Goal: Transaction & Acquisition: Purchase product/service

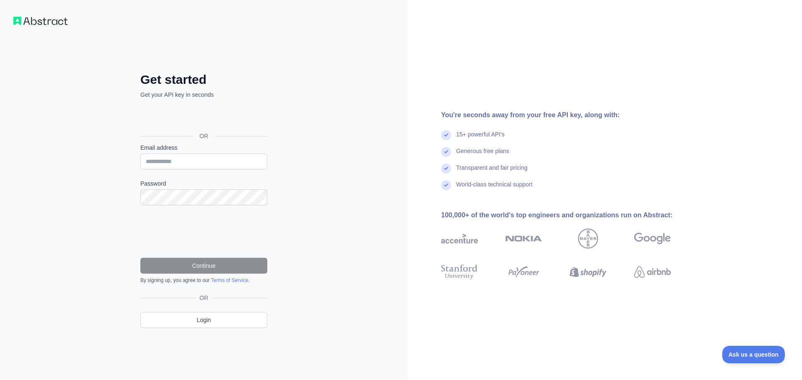
click at [152, 108] on div "OR" at bounding box center [203, 122] width 127 height 41
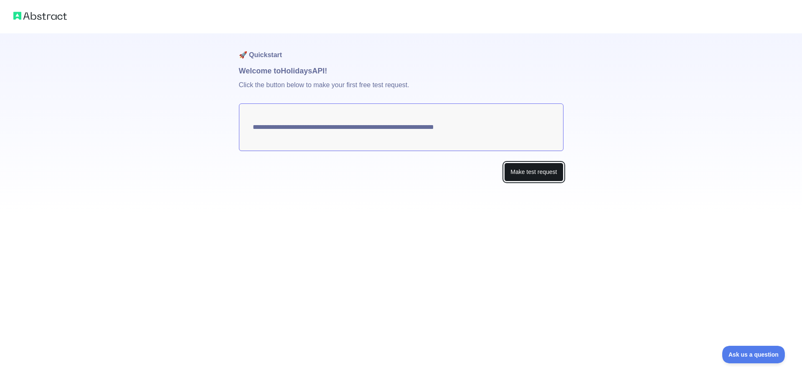
click at [519, 171] on button "Make test request" at bounding box center [533, 172] width 59 height 19
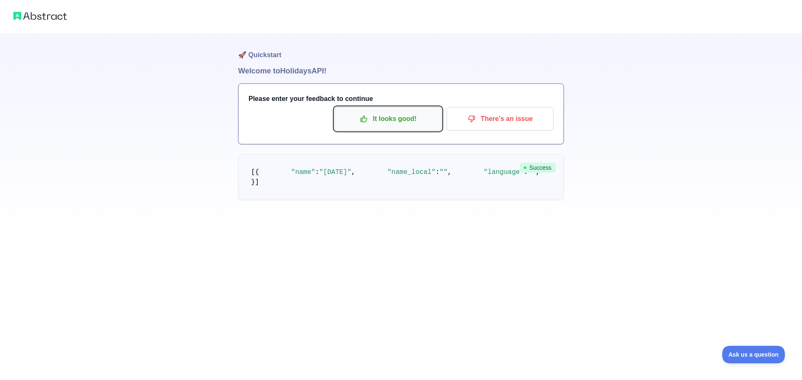
click at [384, 118] on p "It looks good!" at bounding box center [388, 119] width 94 height 14
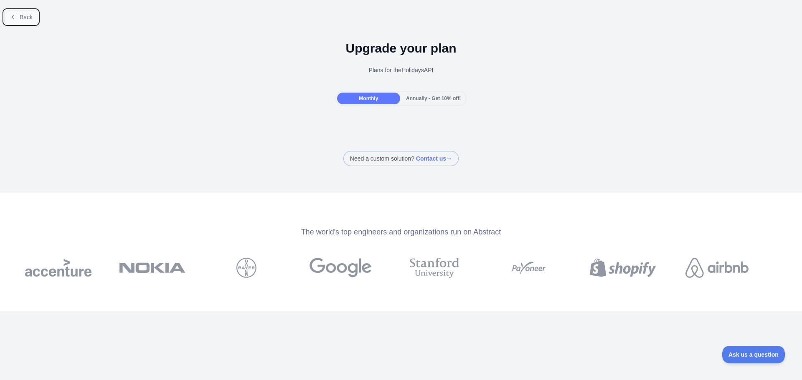
click at [20, 20] on span "Back" at bounding box center [26, 17] width 13 height 7
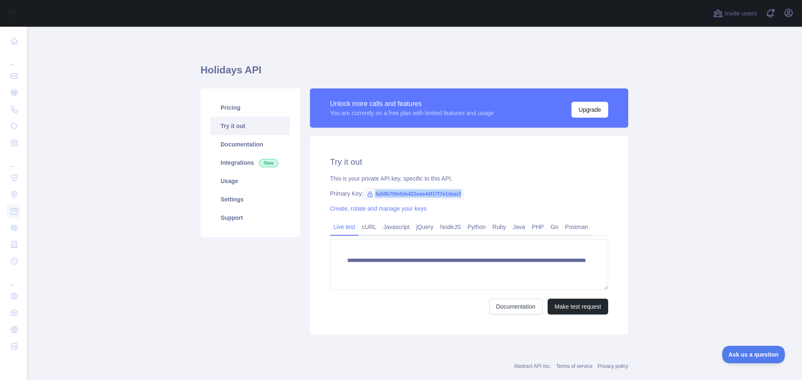
drag, startPoint x: 460, startPoint y: 192, endPoint x: 366, endPoint y: 195, distance: 93.6
click at [366, 195] on span "3a50b70fe5de421eae4df17f7e1daacf" at bounding box center [413, 194] width 101 height 13
copy span "3a50b70fe5de421eae4df17f7e1daacf"
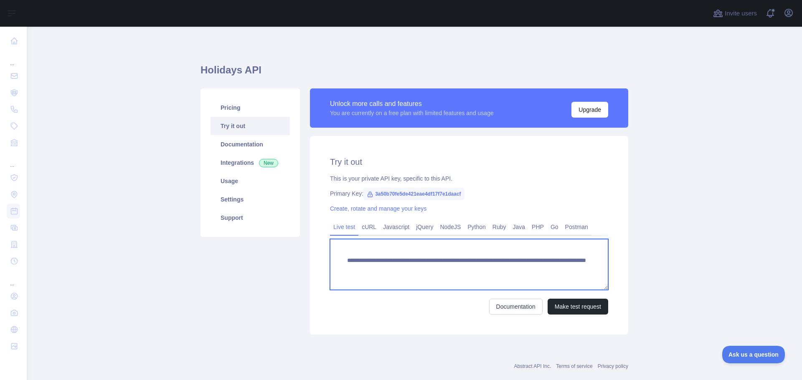
click at [496, 266] on textarea "**********" at bounding box center [469, 264] width 278 height 51
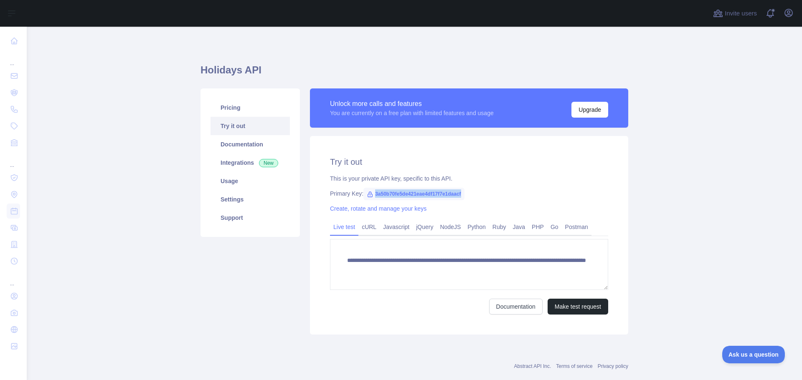
drag, startPoint x: 369, startPoint y: 195, endPoint x: 464, endPoint y: 195, distance: 95.2
click at [464, 195] on div "Primary Key: 3a50b70fe5de421eae4df17f7e1daacf" at bounding box center [469, 194] width 278 height 8
copy span "3a50b70fe5de421eae4df17f7e1daacf"
click at [570, 226] on link "Postman" at bounding box center [577, 227] width 30 height 13
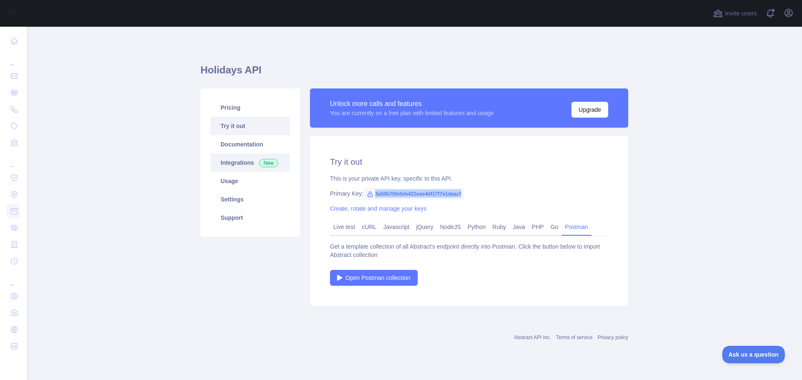
click at [271, 164] on span "New" at bounding box center [268, 163] width 19 height 8
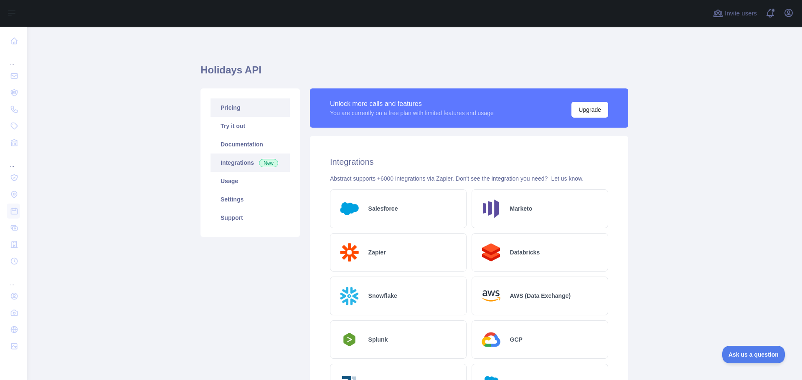
click at [228, 107] on link "Pricing" at bounding box center [249, 108] width 79 height 18
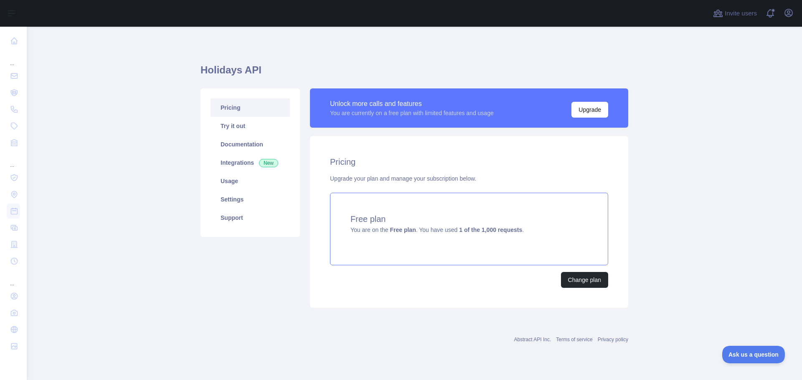
click at [494, 229] on strong "1 of the 1,000 requests" at bounding box center [490, 230] width 63 height 7
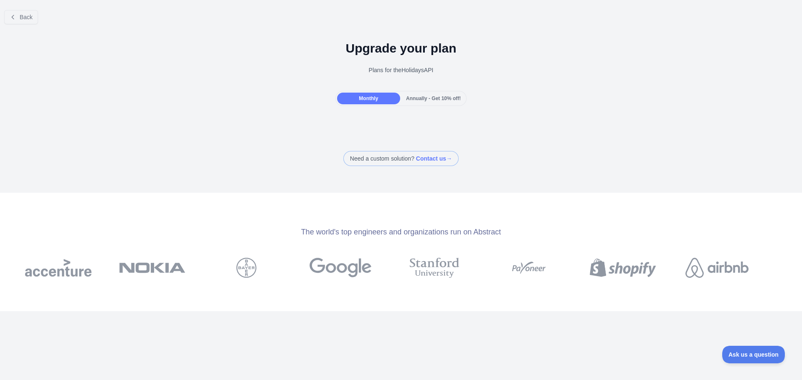
click at [373, 99] on span "Monthly" at bounding box center [368, 99] width 19 height 6
click at [15, 16] on icon at bounding box center [13, 17] width 7 height 7
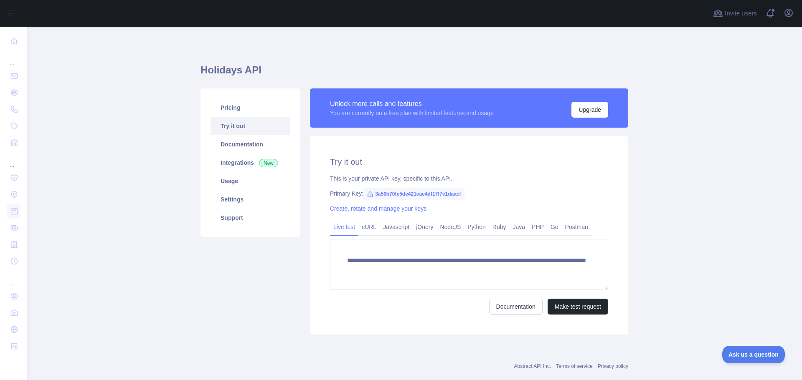
click at [345, 107] on div "Unlock more calls and features" at bounding box center [412, 104] width 164 height 10
click at [229, 126] on link "Try it out" at bounding box center [249, 126] width 79 height 18
click at [231, 181] on link "Usage" at bounding box center [249, 181] width 79 height 18
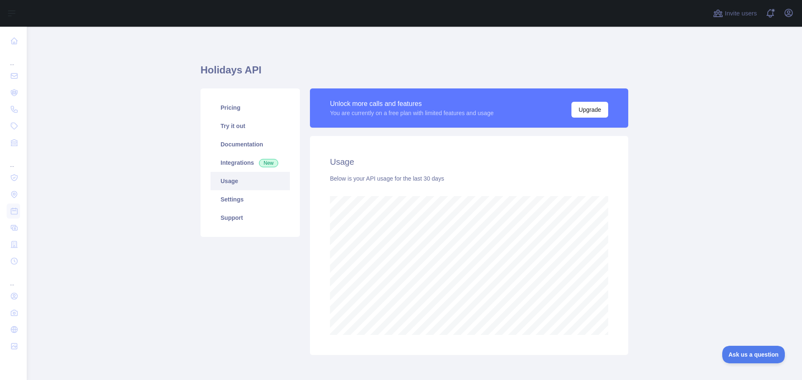
scroll to position [354, 769]
click at [227, 200] on link "Settings" at bounding box center [249, 199] width 79 height 18
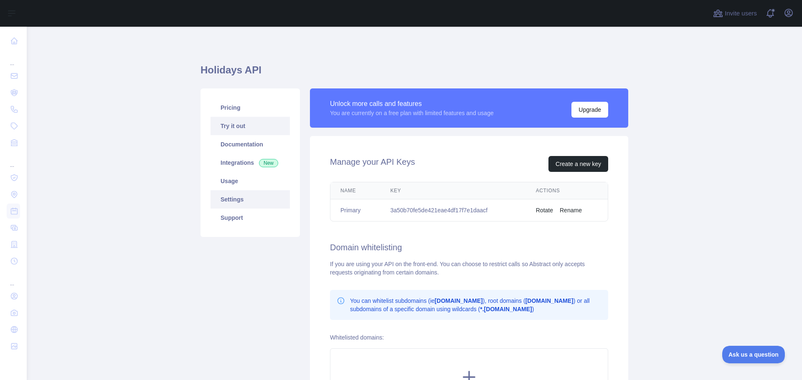
click at [233, 125] on link "Try it out" at bounding box center [249, 126] width 79 height 18
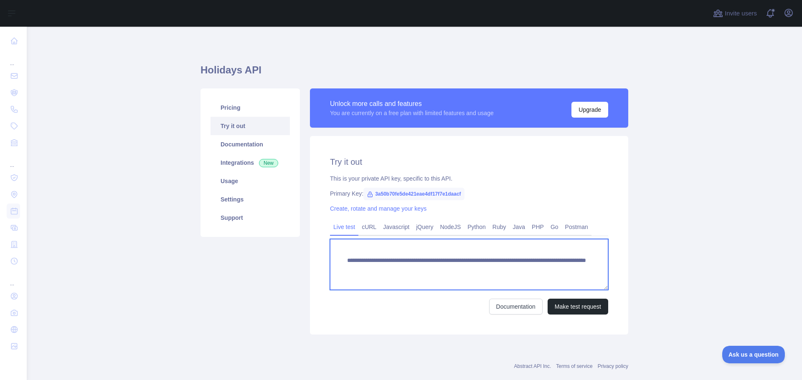
click at [491, 269] on textarea "**********" at bounding box center [469, 264] width 278 height 51
type textarea "**********"
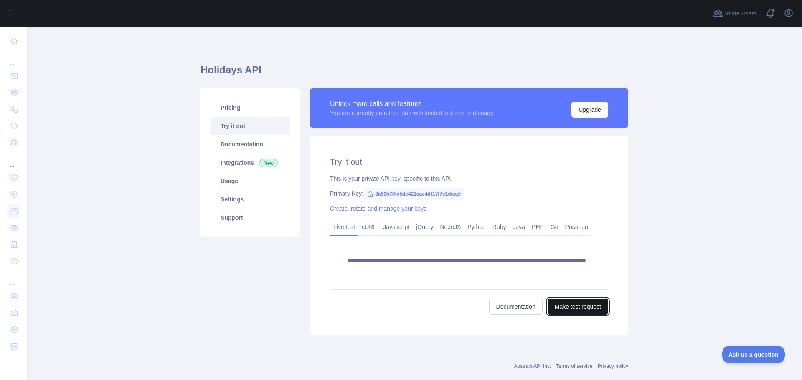
click at [568, 305] on button "Make test request" at bounding box center [578, 307] width 61 height 16
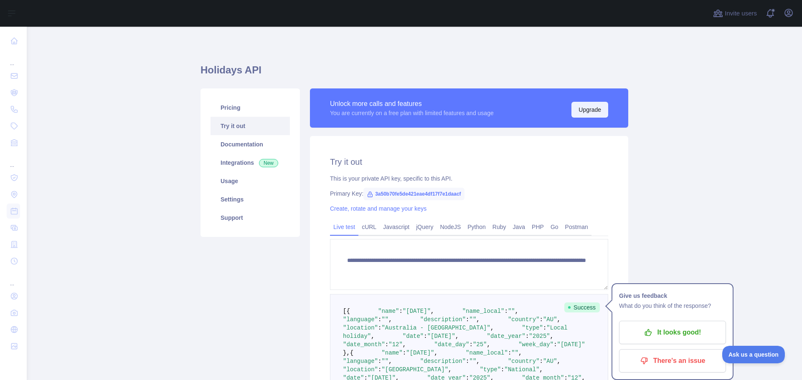
click at [590, 111] on button "Upgrade" at bounding box center [589, 110] width 37 height 16
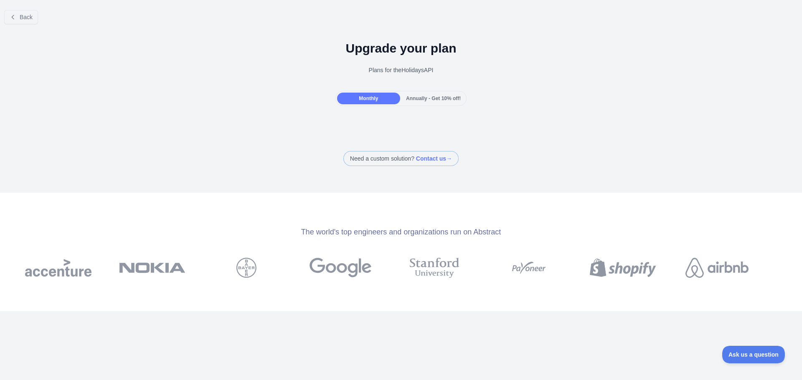
click at [443, 98] on span "Annually - Get 10% off!" at bounding box center [433, 99] width 55 height 6
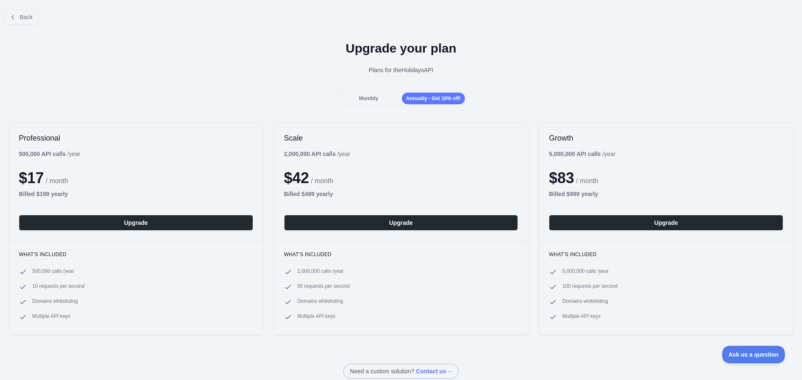
drag, startPoint x: 289, startPoint y: 140, endPoint x: 304, endPoint y: 129, distance: 18.5
click at [290, 140] on h2 "Scale" at bounding box center [401, 138] width 234 height 10
click at [368, 100] on span "Monthly" at bounding box center [368, 99] width 19 height 6
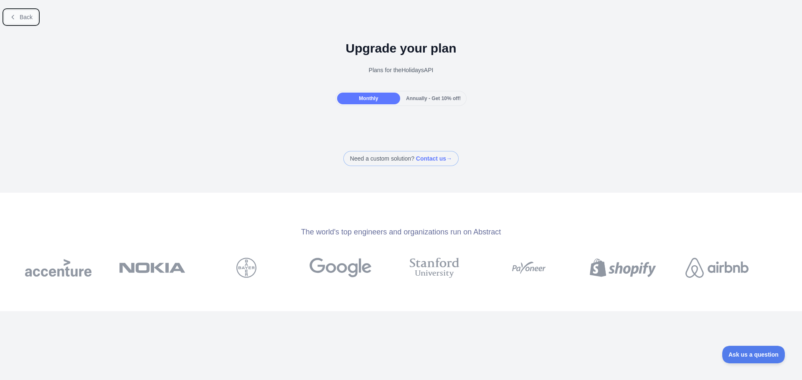
click at [24, 18] on span "Back" at bounding box center [26, 17] width 13 height 7
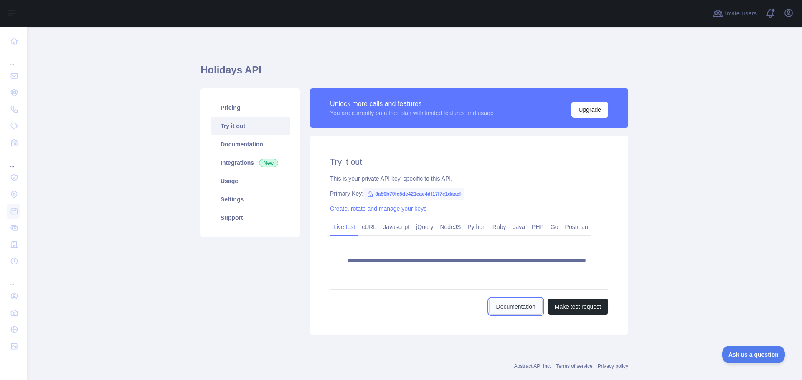
click at [496, 306] on link "Documentation" at bounding box center [515, 307] width 53 height 16
